Goal: Task Accomplishment & Management: Use online tool/utility

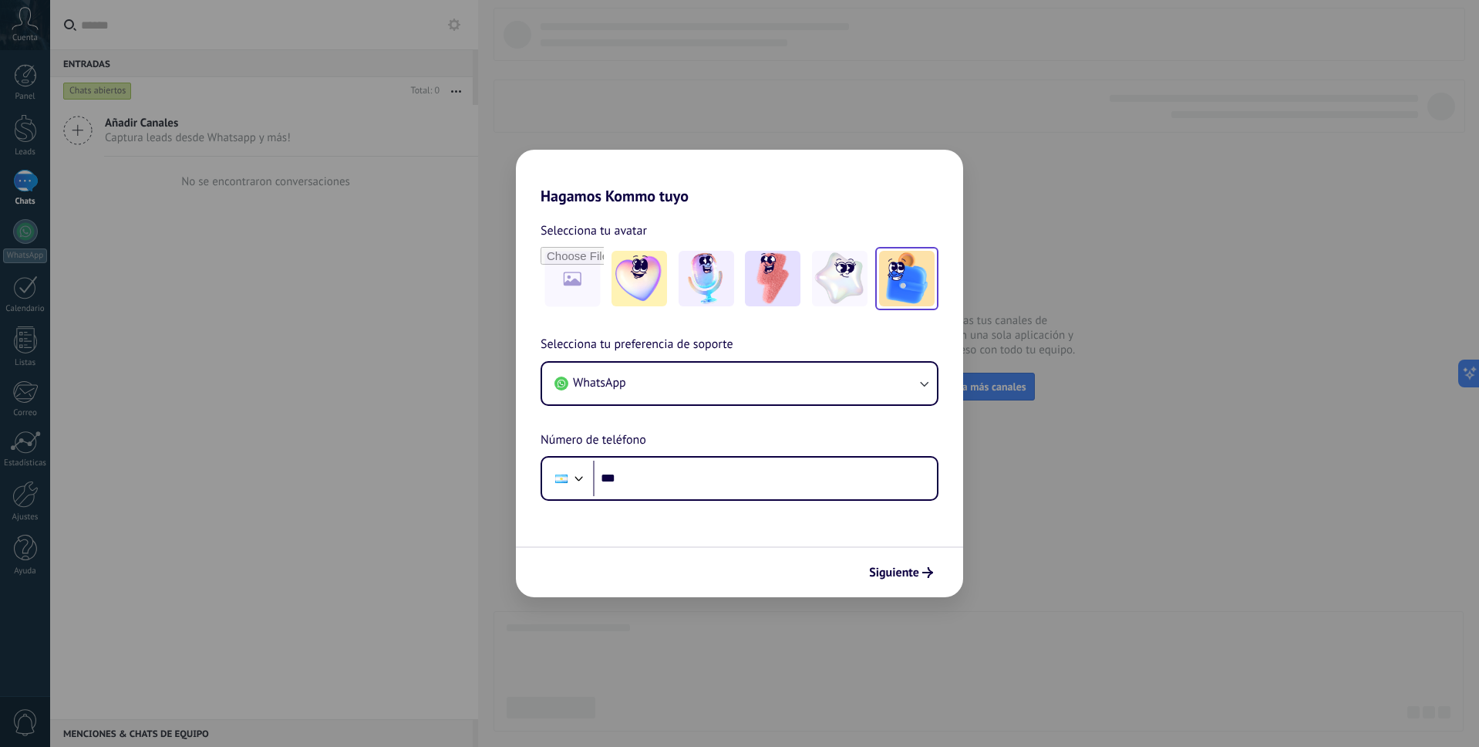
click at [919, 278] on img at bounding box center [907, 279] width 56 height 56
click at [829, 290] on img at bounding box center [840, 279] width 56 height 56
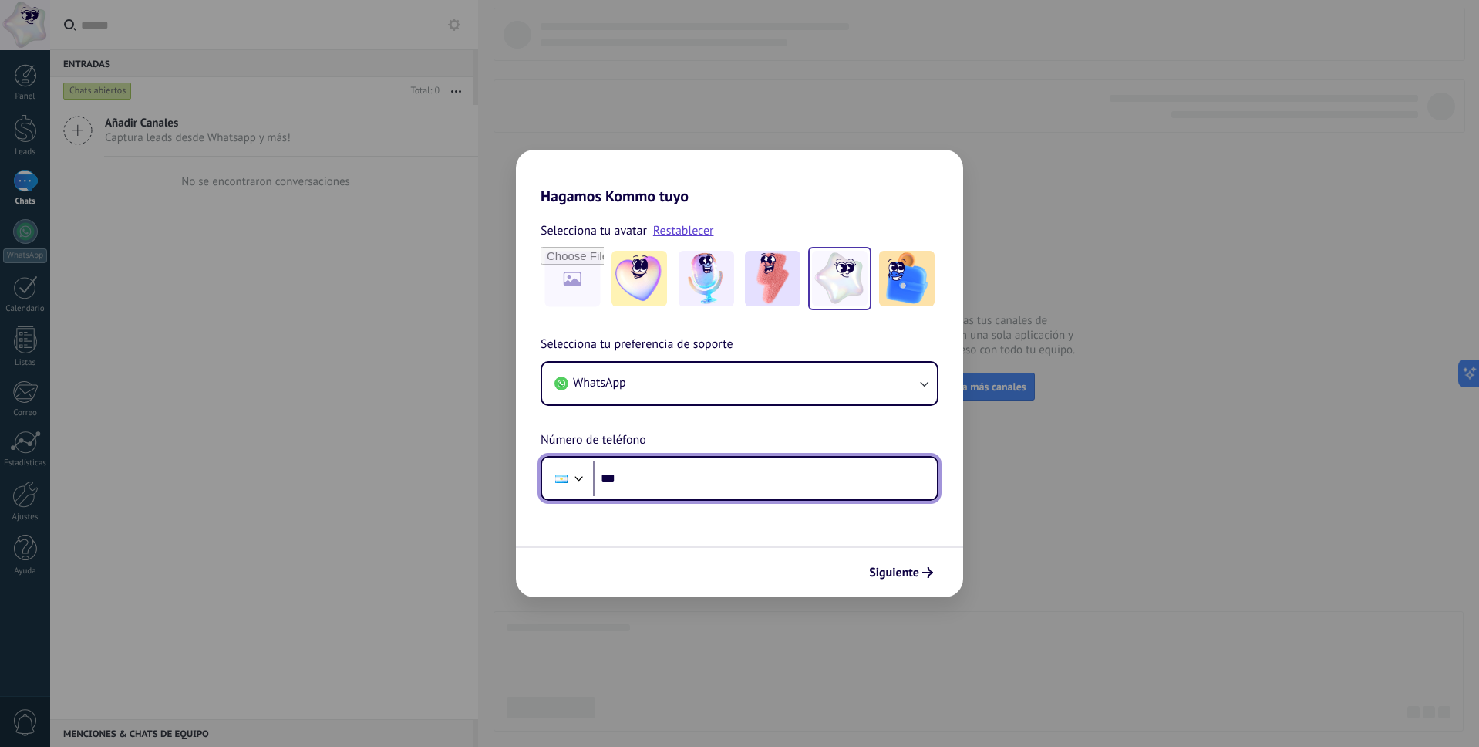
click at [663, 474] on input "***" at bounding box center [765, 477] width 344 height 35
type input "***"
click at [814, 382] on button "WhatsApp" at bounding box center [739, 383] width 395 height 42
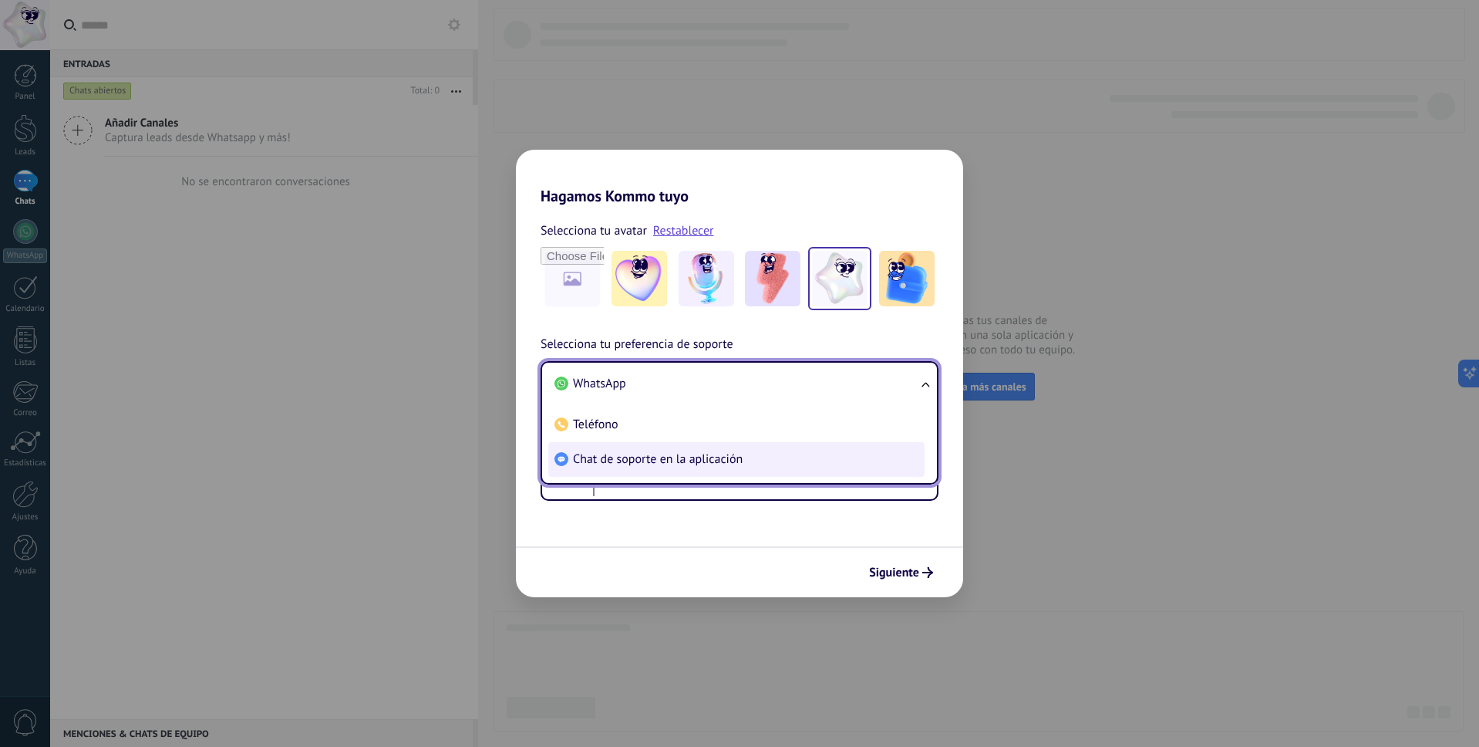
click at [679, 458] on span "Chat de soporte en la aplicación" at bounding box center [658, 458] width 170 height 15
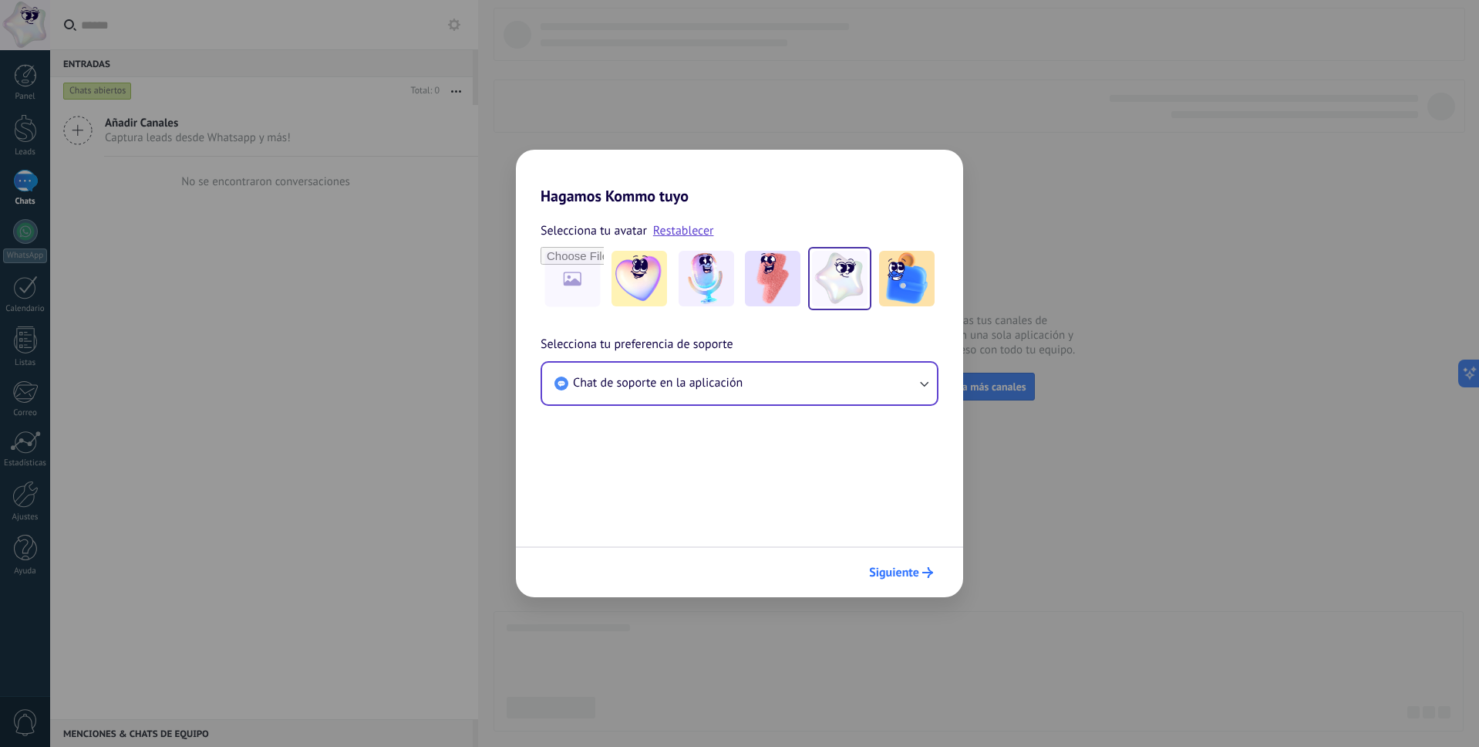
click at [897, 572] on span "Siguiente" at bounding box center [894, 572] width 50 height 11
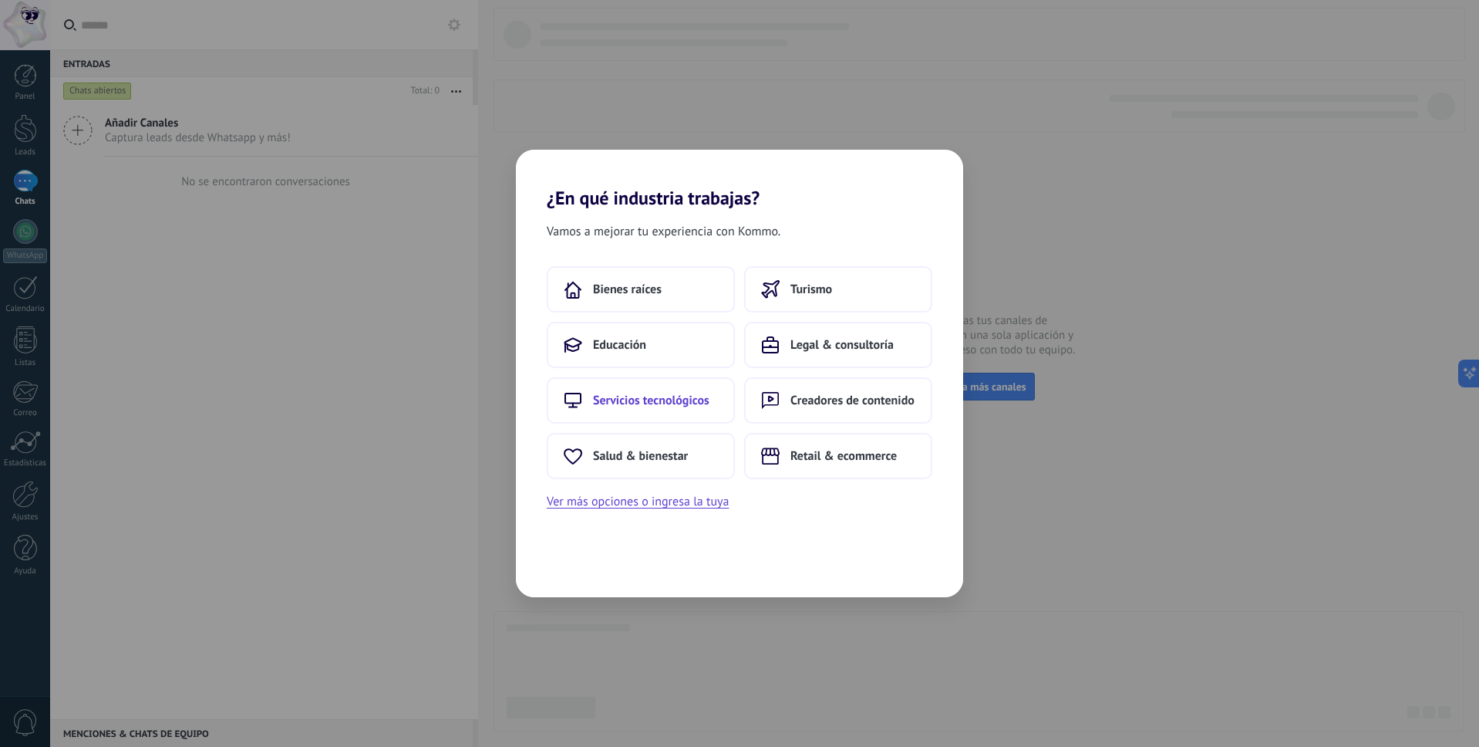
click at [690, 400] on span "Servicios tecnológicos" at bounding box center [651, 400] width 116 height 15
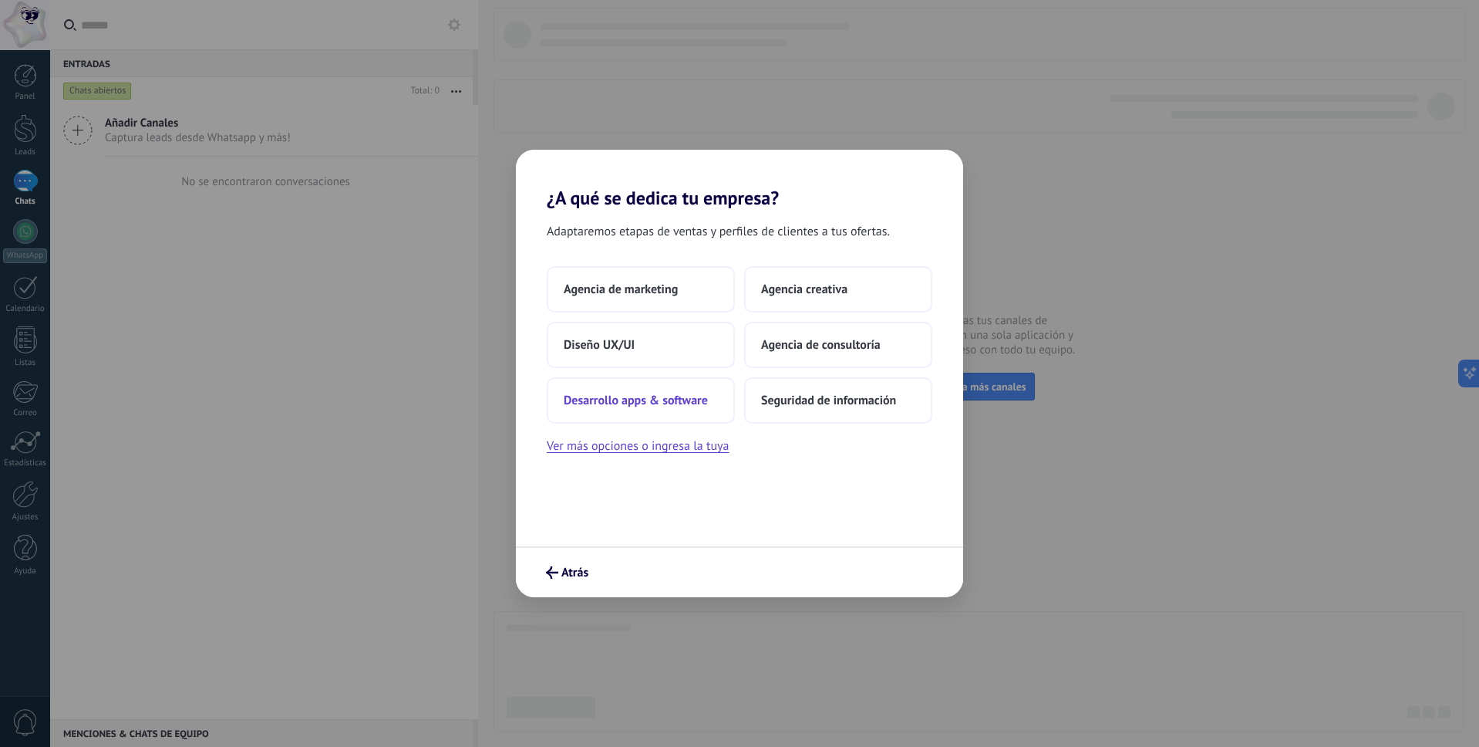
click at [625, 403] on span "Desarrollo apps & software" at bounding box center [636, 400] width 144 height 15
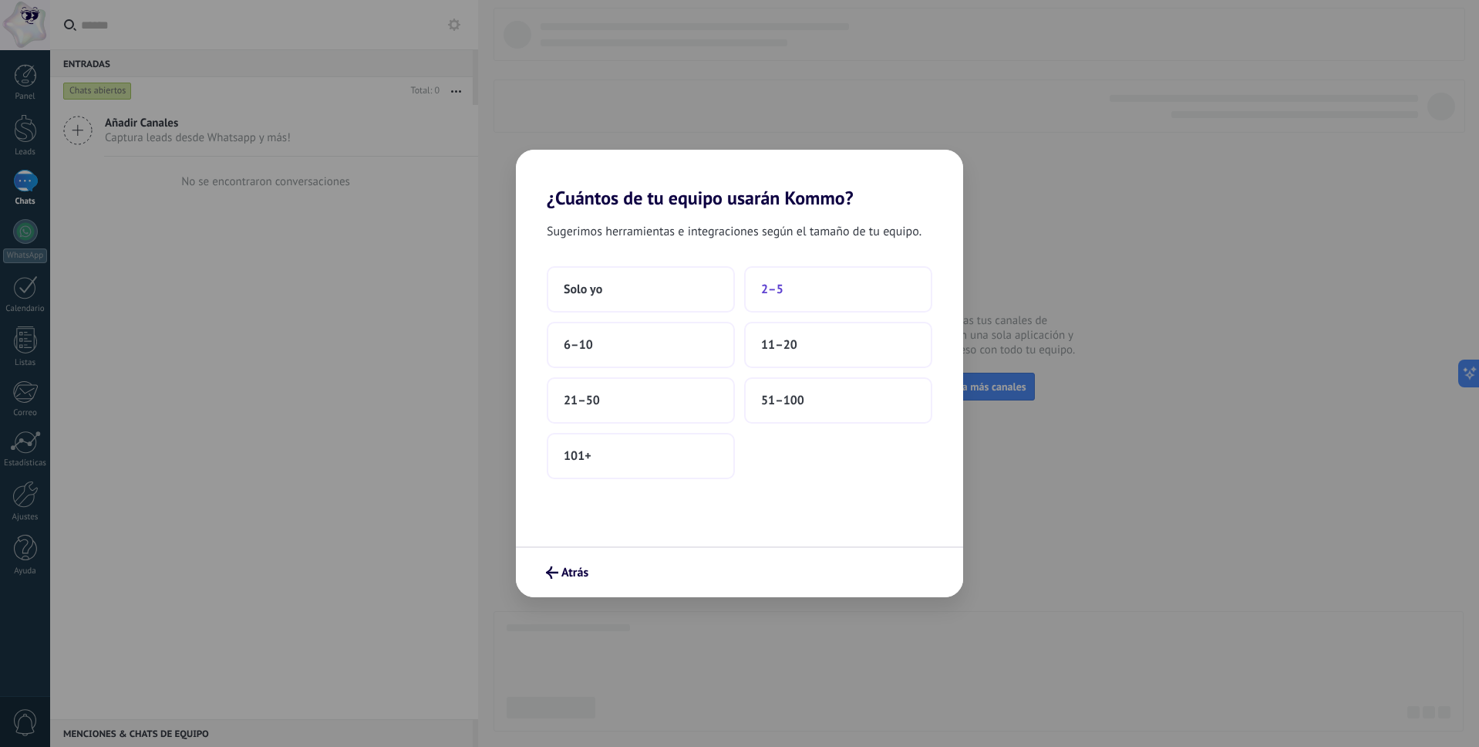
click at [784, 292] on button "2–5" at bounding box center [838, 289] width 188 height 46
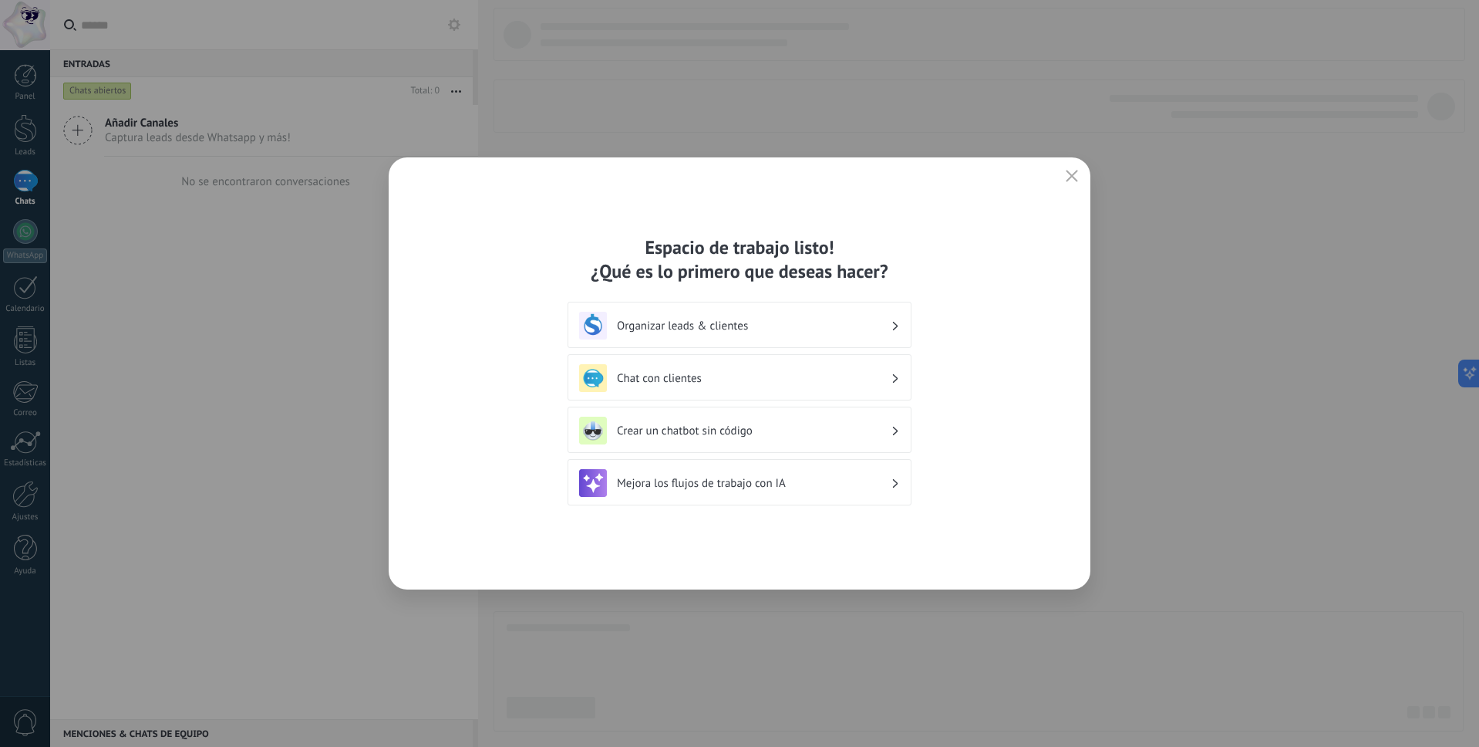
click at [834, 319] on h3 "Organizar leads & clientes" at bounding box center [754, 326] width 274 height 15
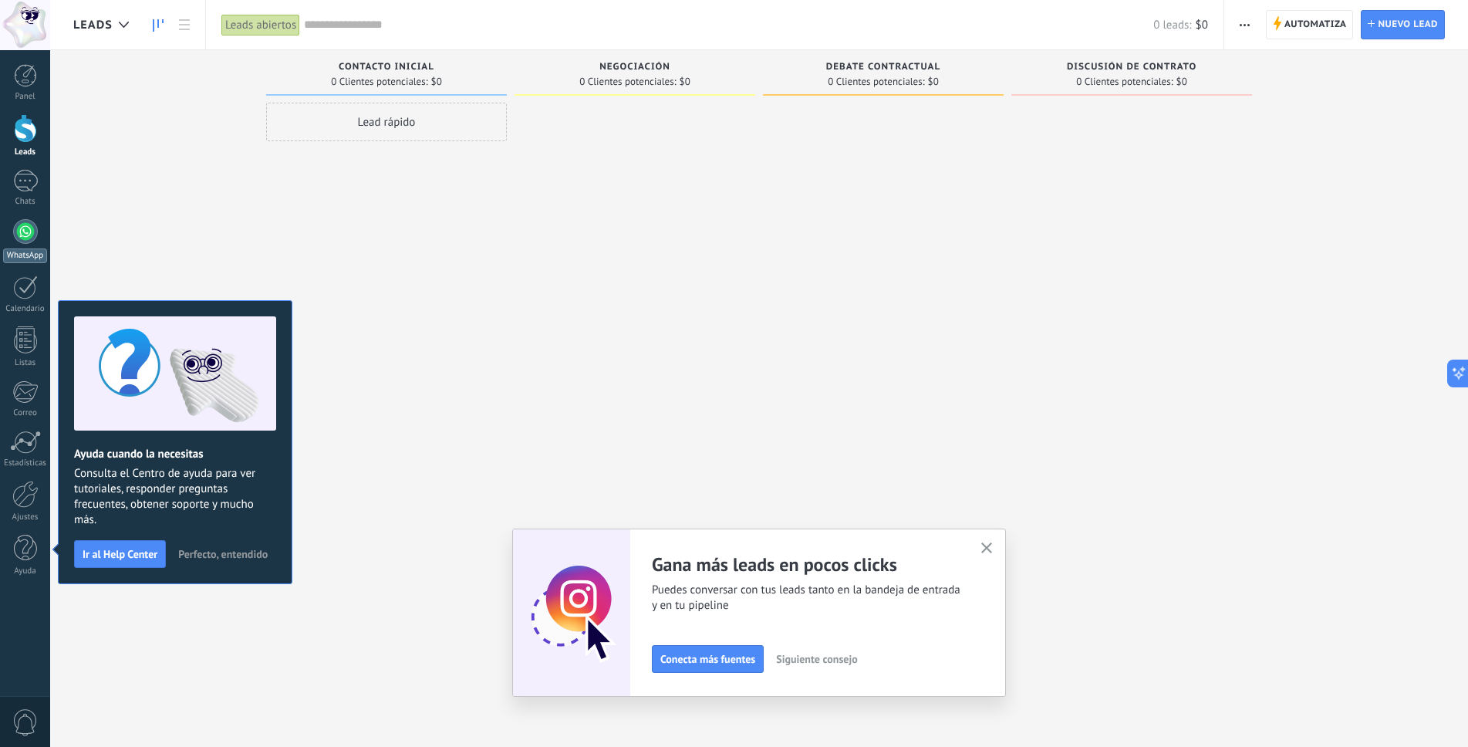
click at [23, 234] on div at bounding box center [25, 231] width 25 height 25
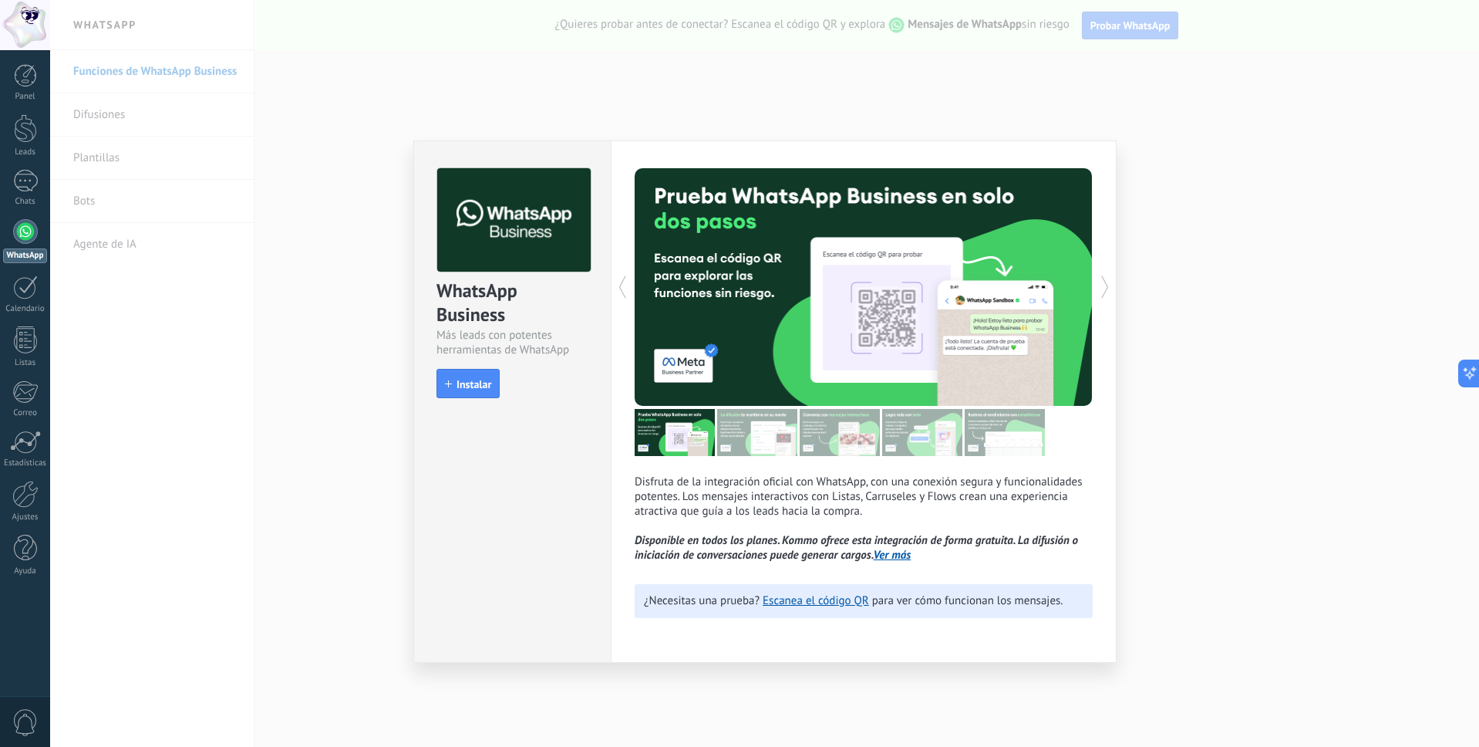
click at [1101, 287] on icon at bounding box center [1105, 286] width 15 height 31
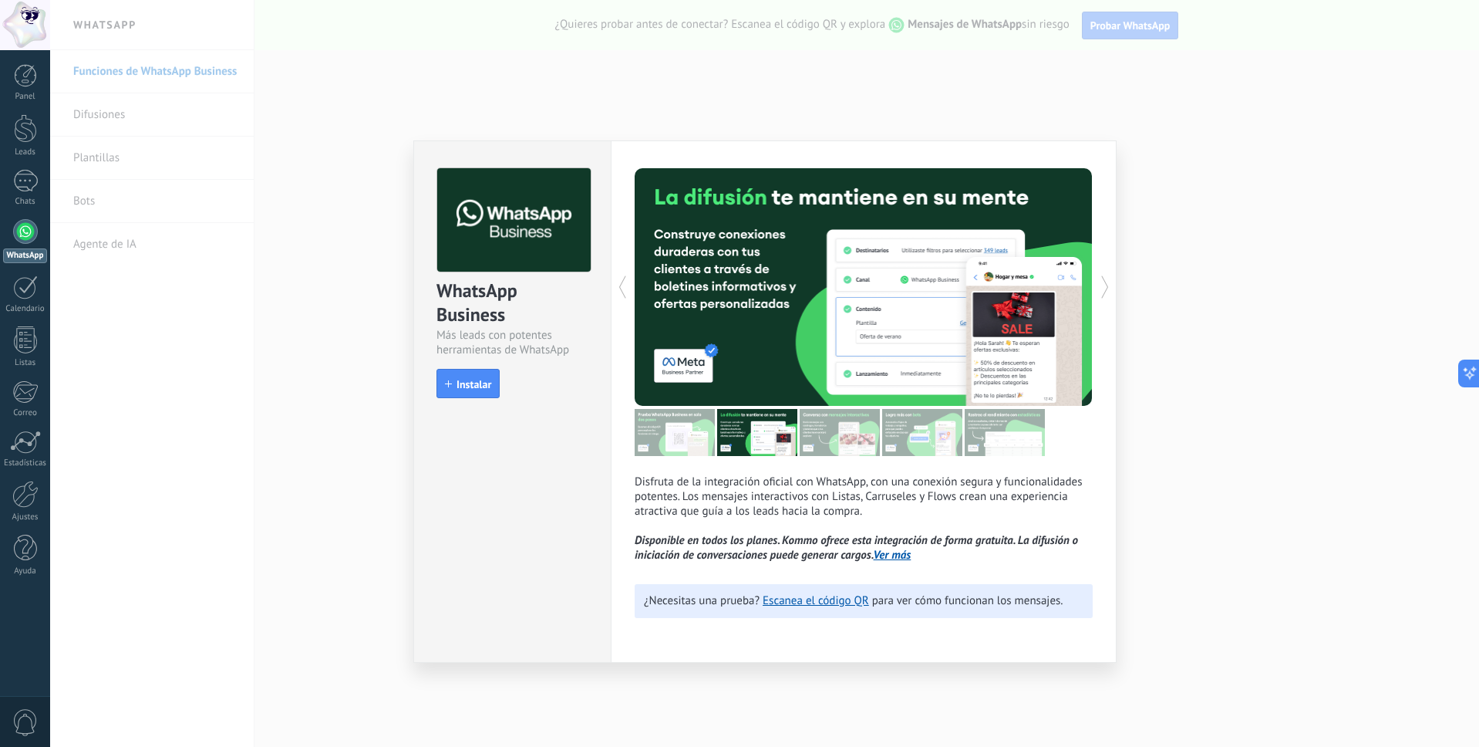
click at [1101, 287] on icon at bounding box center [1105, 286] width 15 height 31
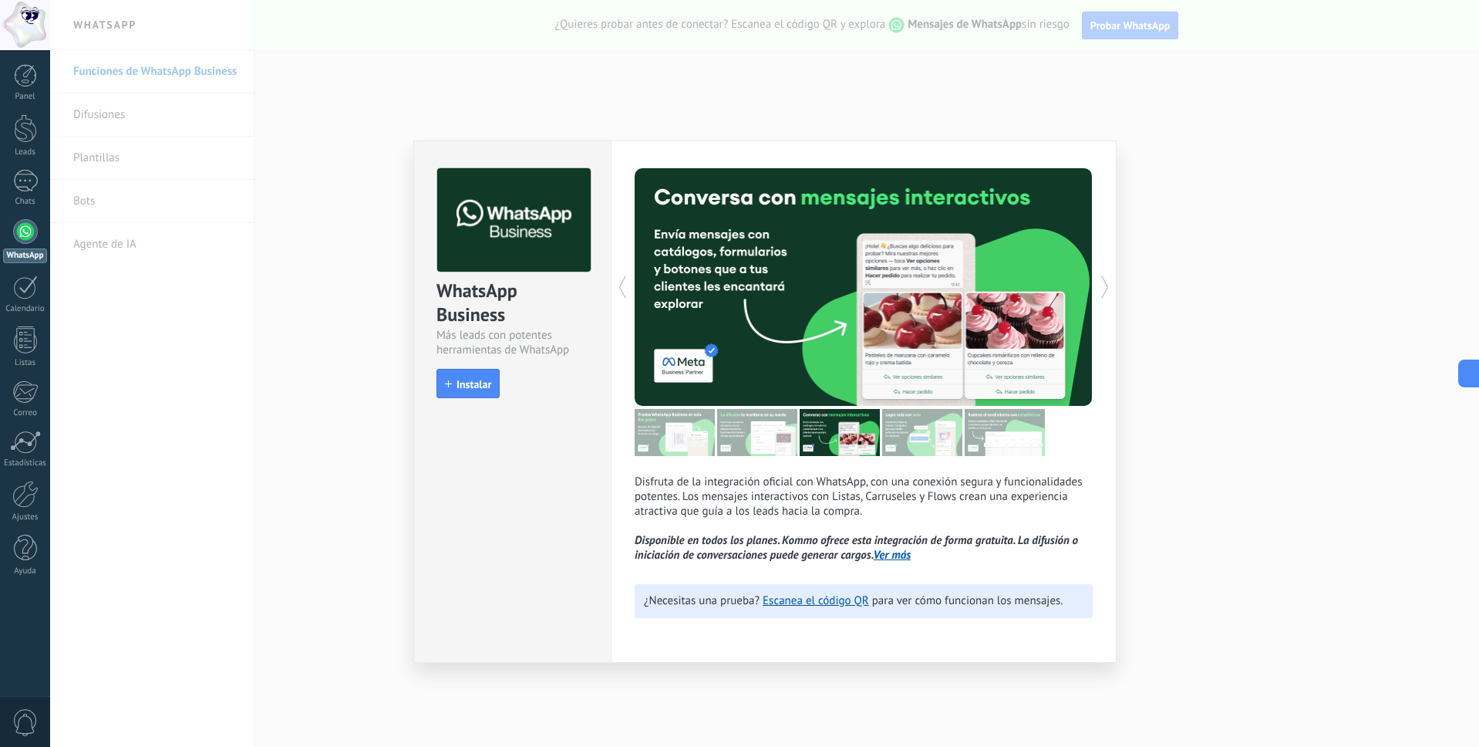
click at [1101, 287] on icon at bounding box center [1105, 286] width 15 height 31
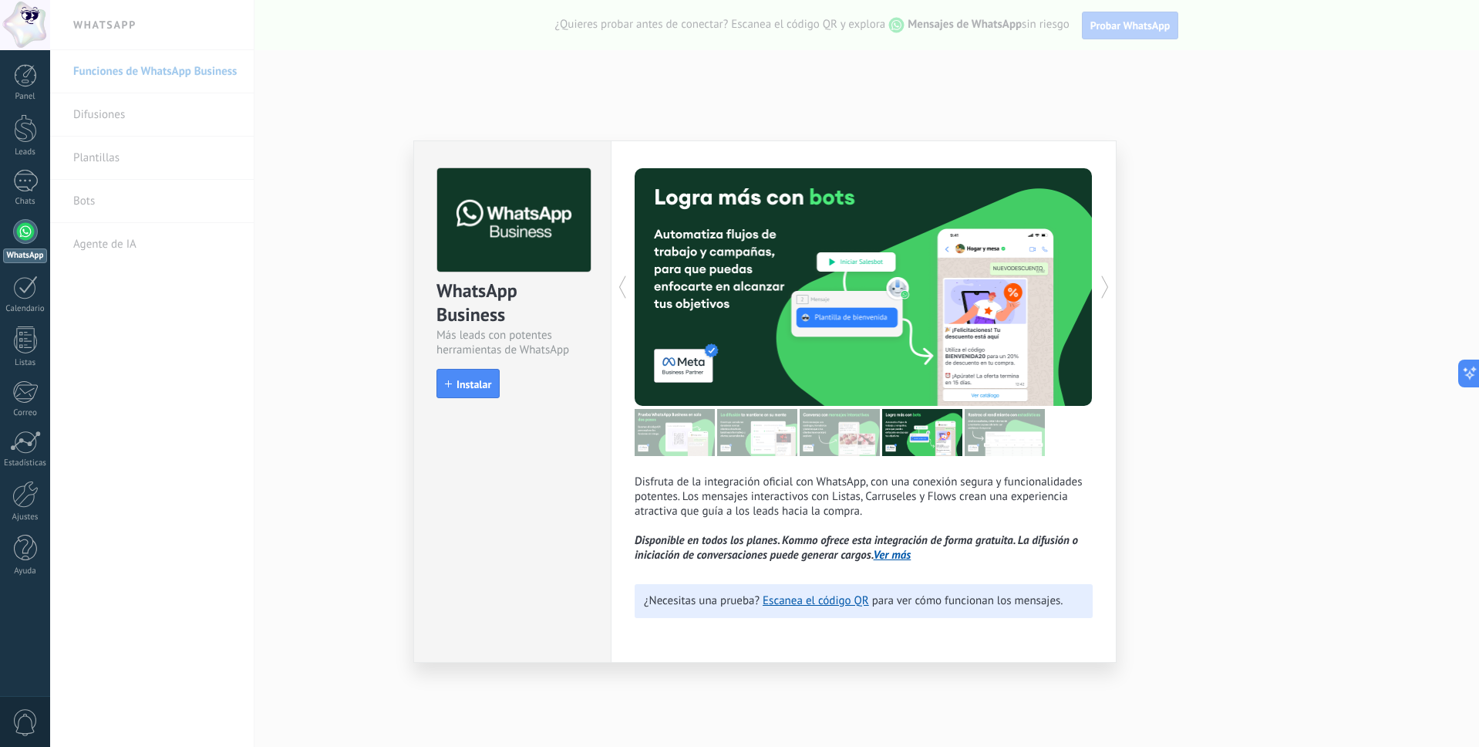
click at [1101, 287] on icon at bounding box center [1105, 286] width 15 height 31
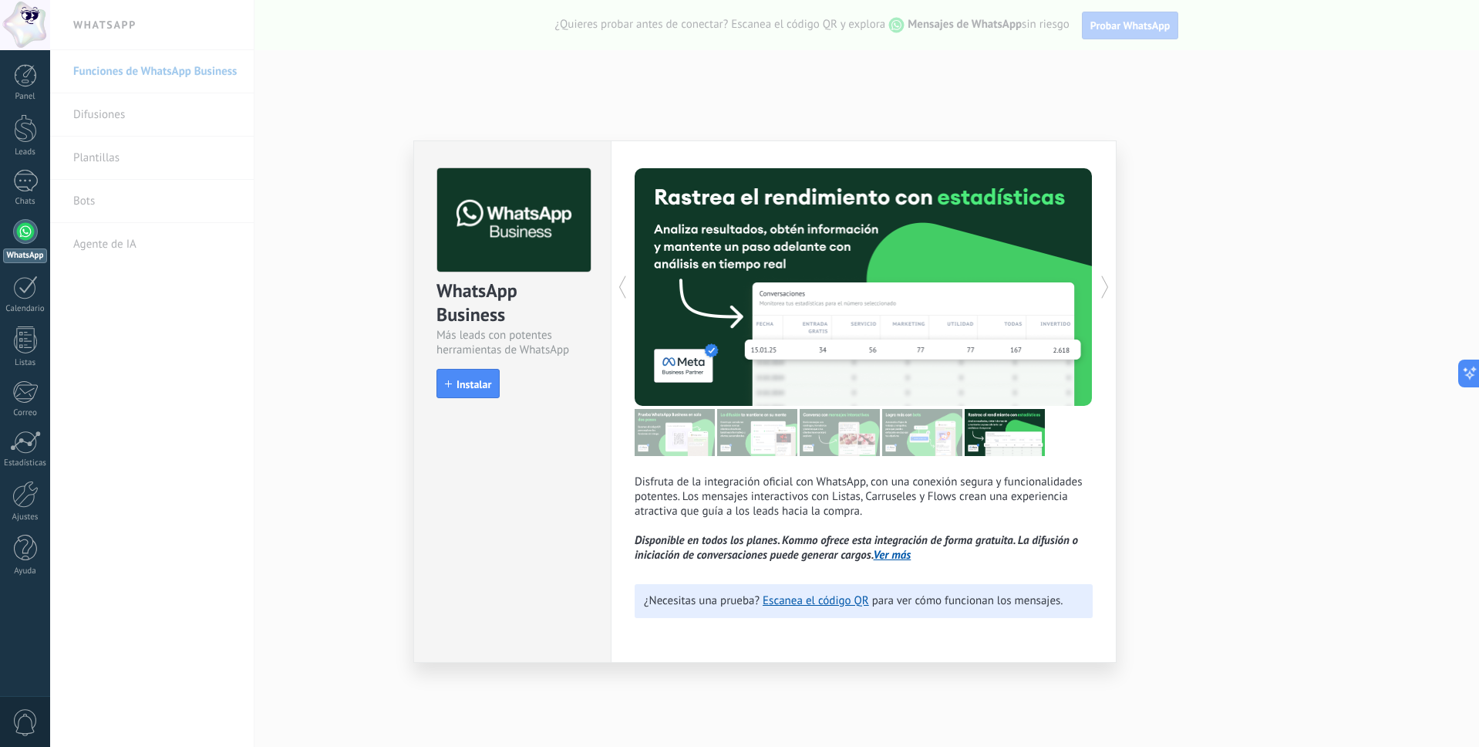
click at [895, 555] on link "Ver más" at bounding box center [893, 555] width 38 height 15
click at [1179, 88] on div "WhatsApp Business Más leads con potentes herramientas de WhatsApp install Insta…" at bounding box center [764, 373] width 1429 height 747
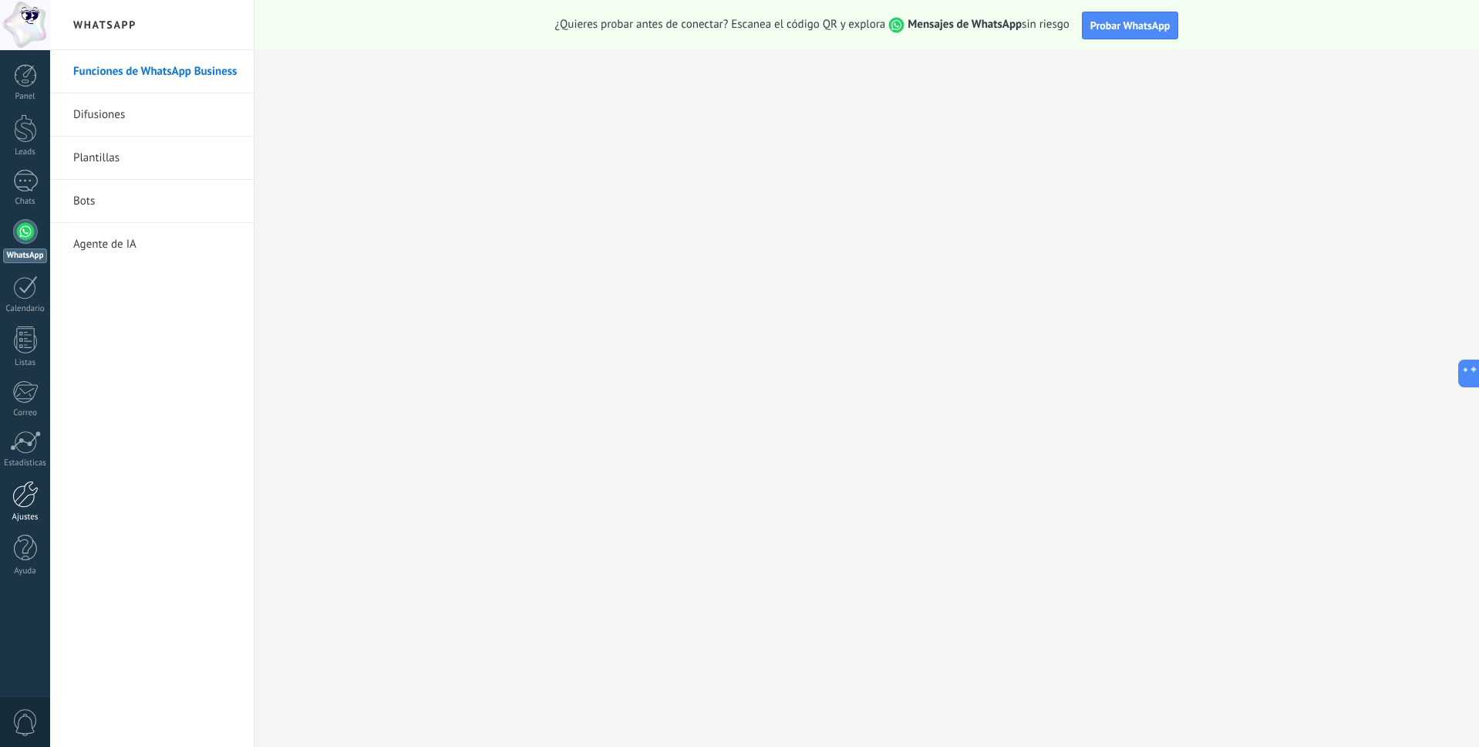
click at [22, 494] on div at bounding box center [25, 494] width 26 height 27
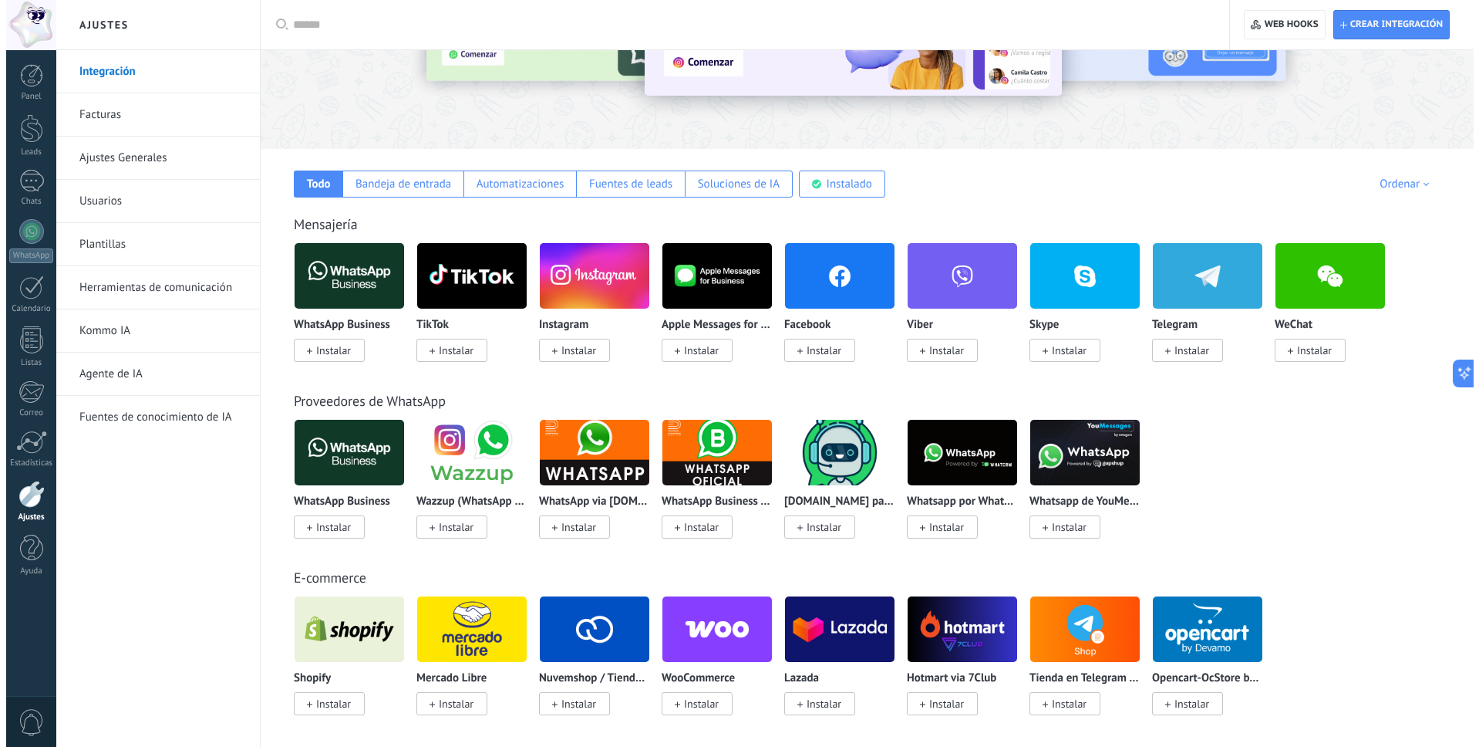
scroll to position [154, 0]
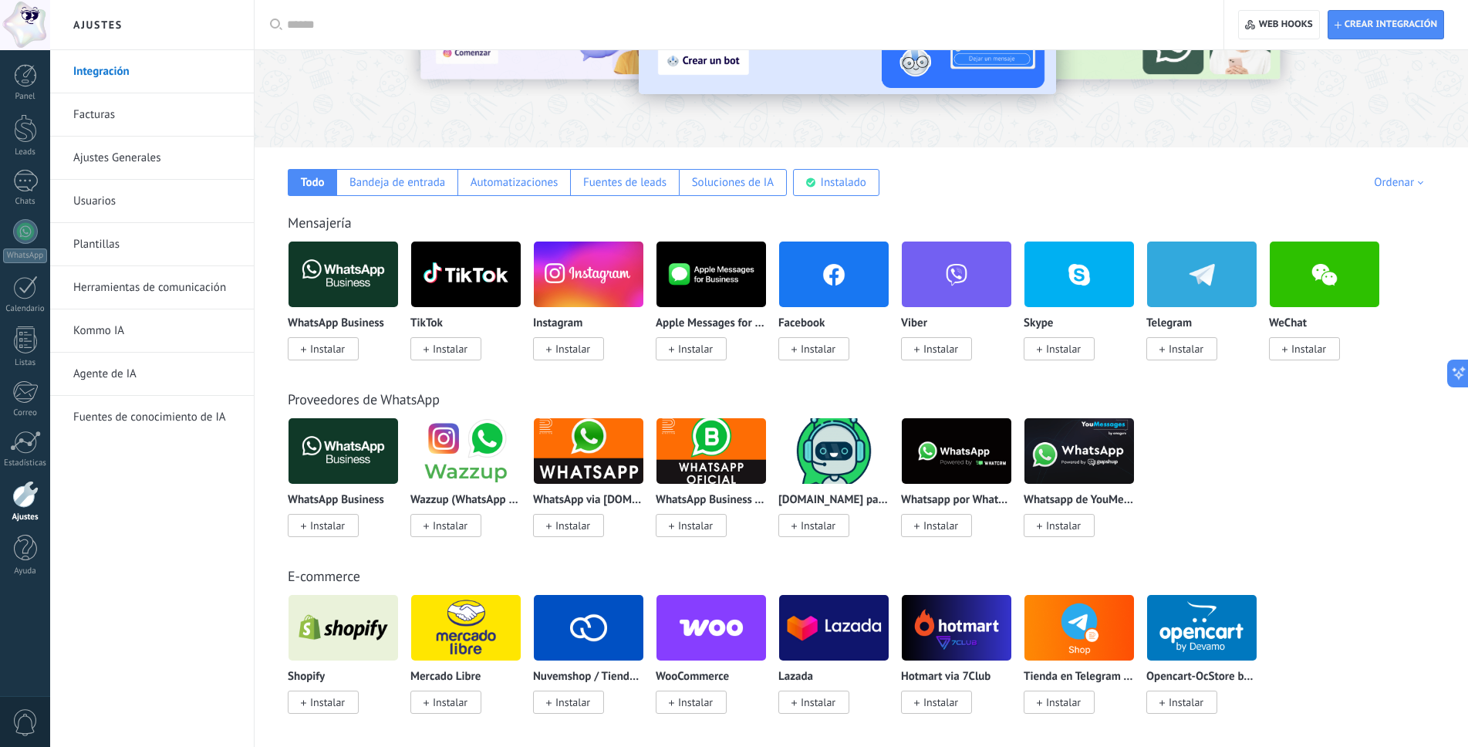
click at [588, 461] on img at bounding box center [589, 450] width 110 height 75
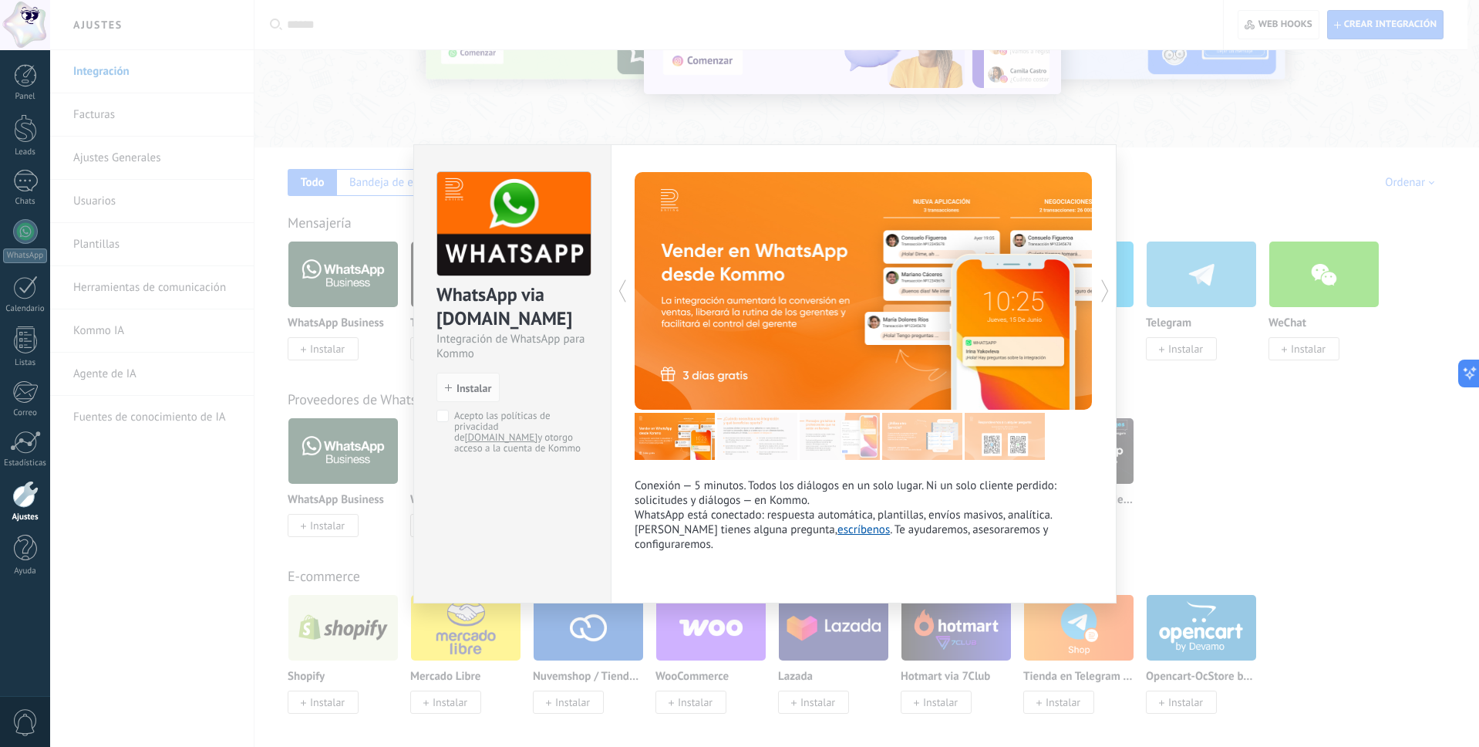
click at [1106, 289] on icon at bounding box center [1105, 290] width 15 height 31
